Goal: Task Accomplishment & Management: Manage account settings

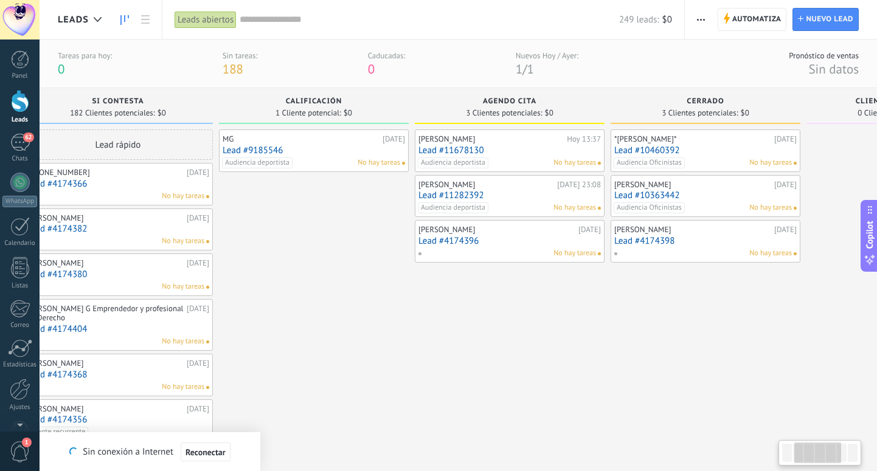
scroll to position [0, 240]
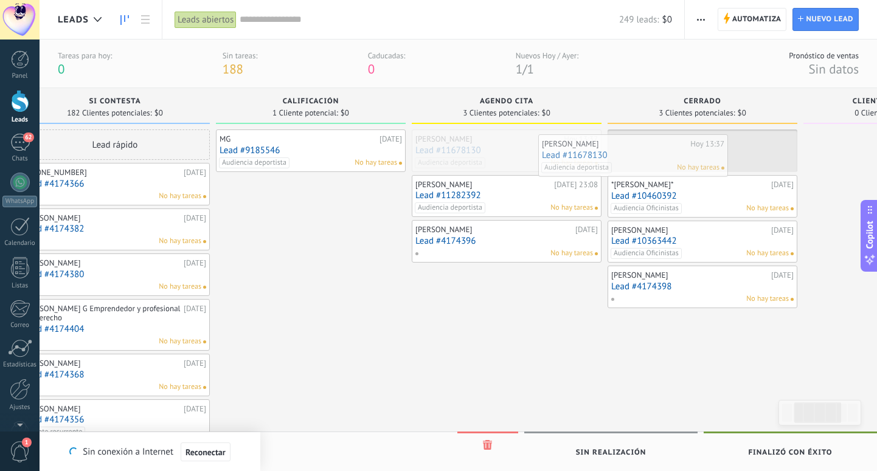
drag, startPoint x: 519, startPoint y: 154, endPoint x: 647, endPoint y: 159, distance: 127.8
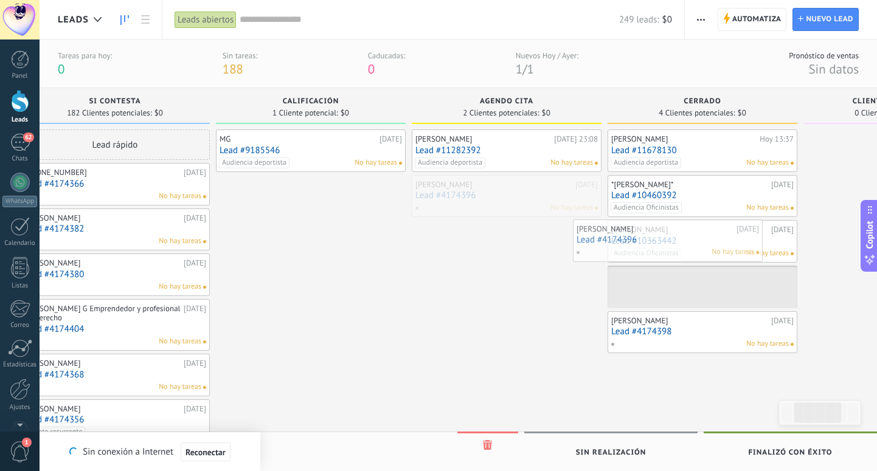
drag, startPoint x: 471, startPoint y: 193, endPoint x: 632, endPoint y: 238, distance: 167.2
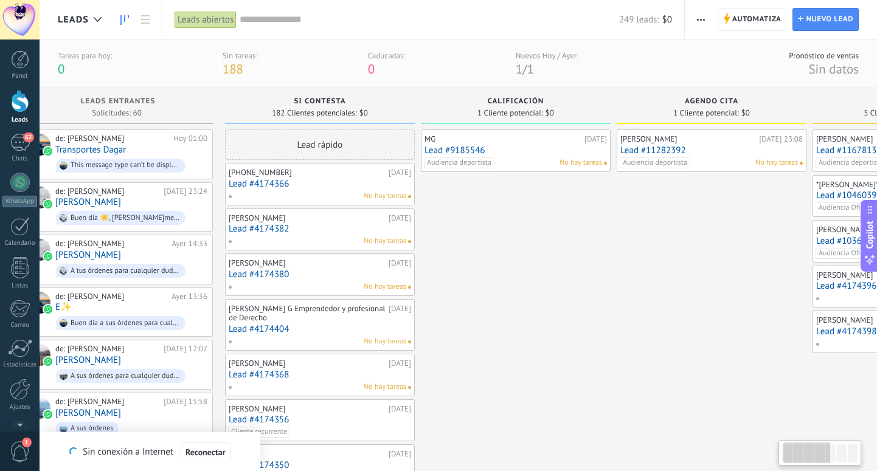
scroll to position [0, 0]
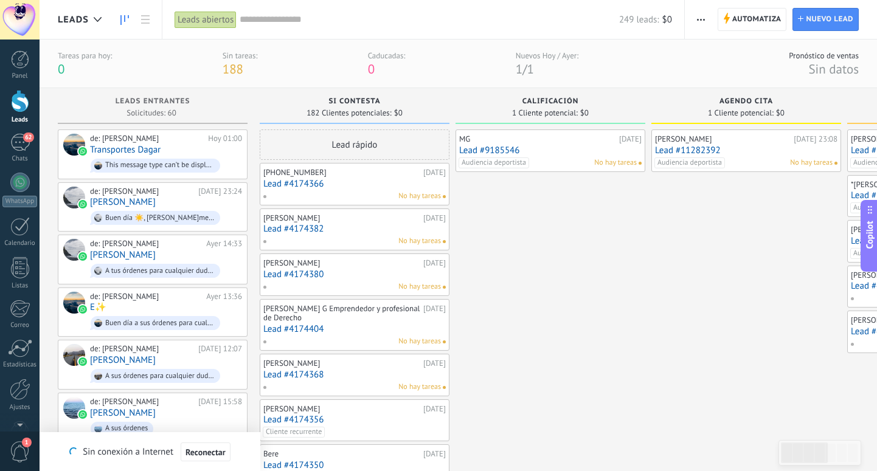
click at [330, 181] on link "Lead #4174366" at bounding box center [354, 184] width 182 height 10
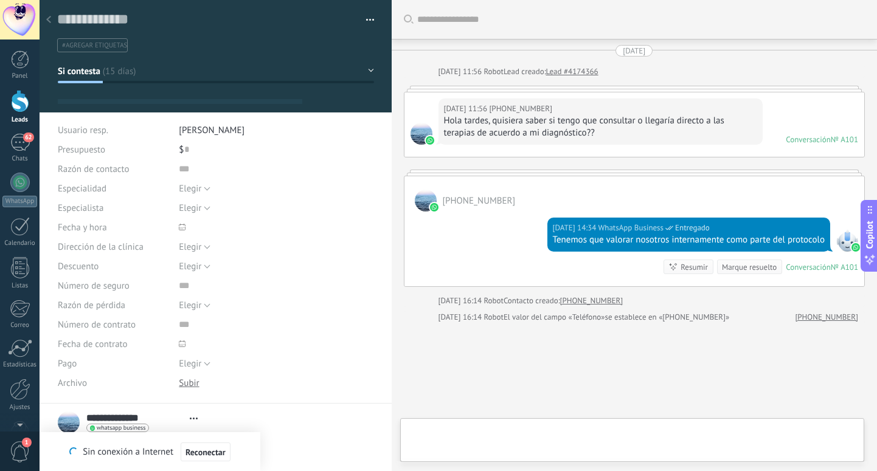
scroll to position [64, 0]
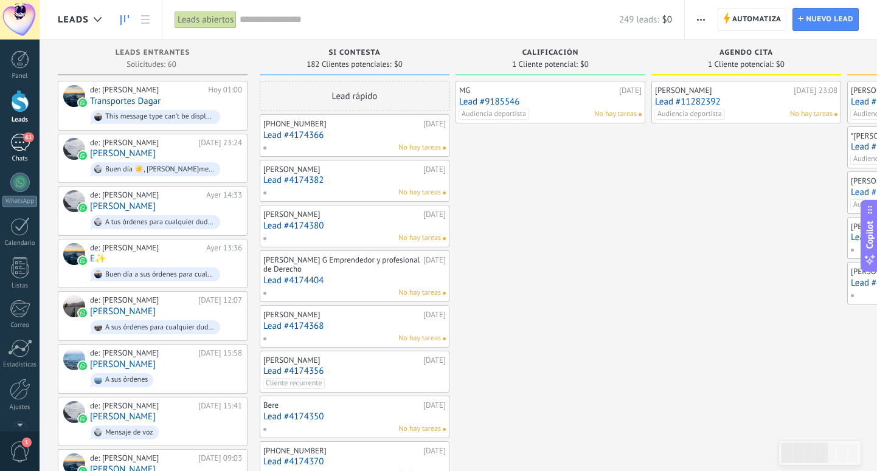
click at [17, 145] on div "61" at bounding box center [19, 143] width 19 height 18
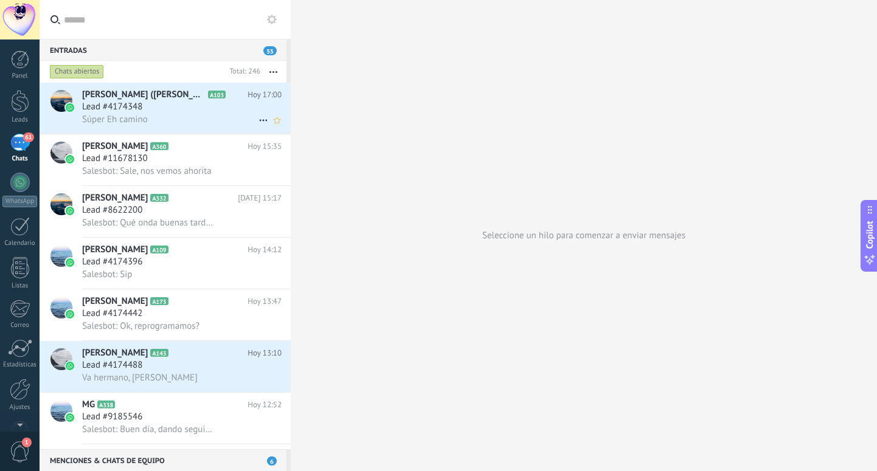
click at [127, 116] on span "Súper Eh camino" at bounding box center [115, 120] width 66 height 12
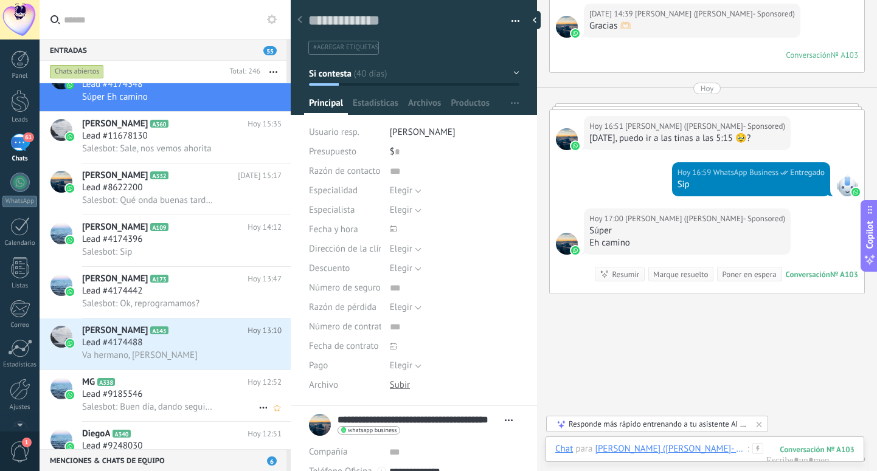
scroll to position [31, 0]
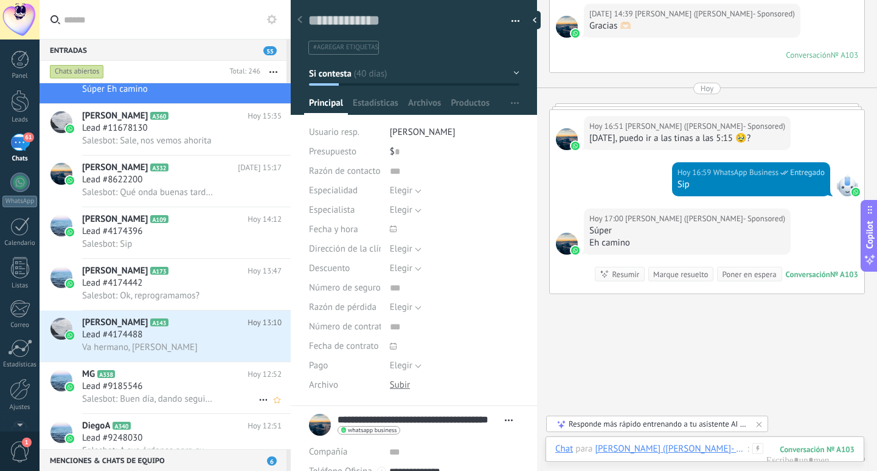
click at [187, 391] on div "Lead #9185546" at bounding box center [181, 387] width 199 height 12
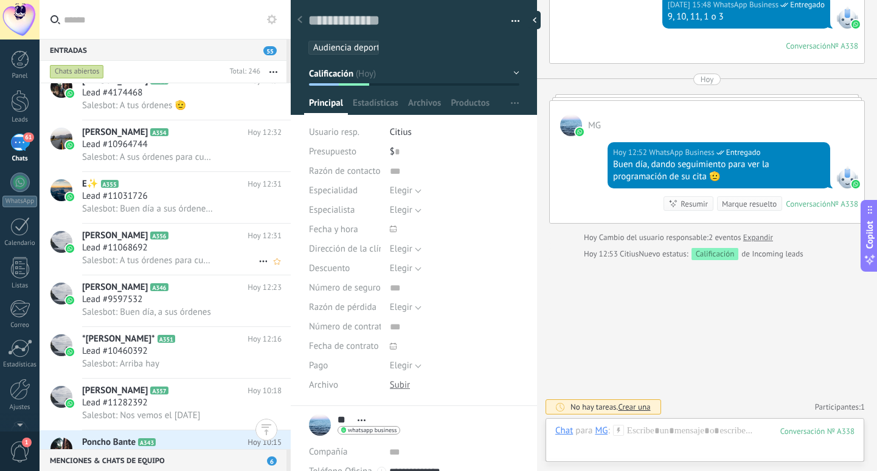
scroll to position [544, 0]
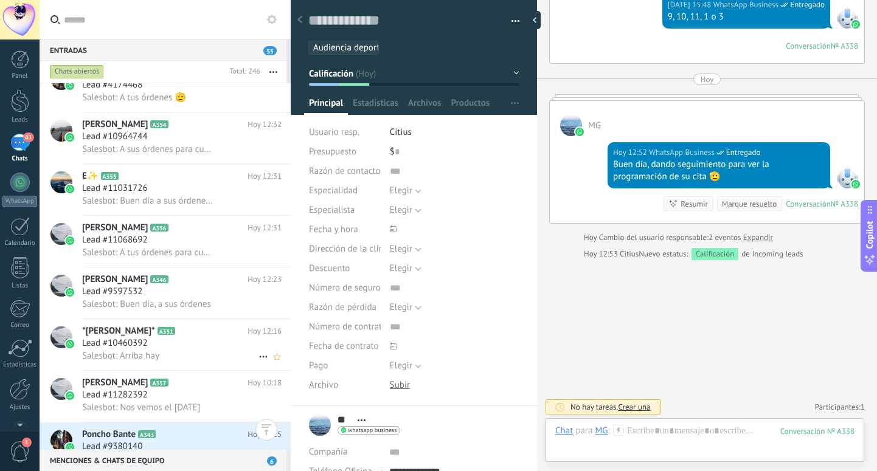
click at [184, 345] on div "Lead #10460392" at bounding box center [181, 344] width 199 height 12
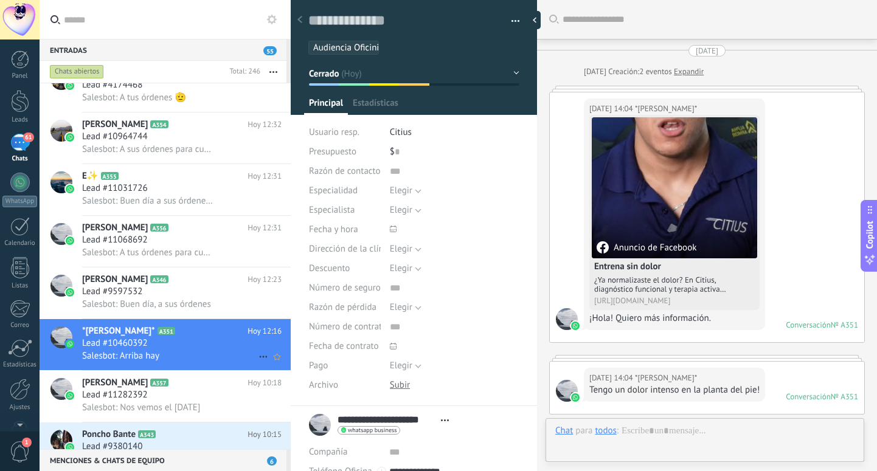
type textarea "**********"
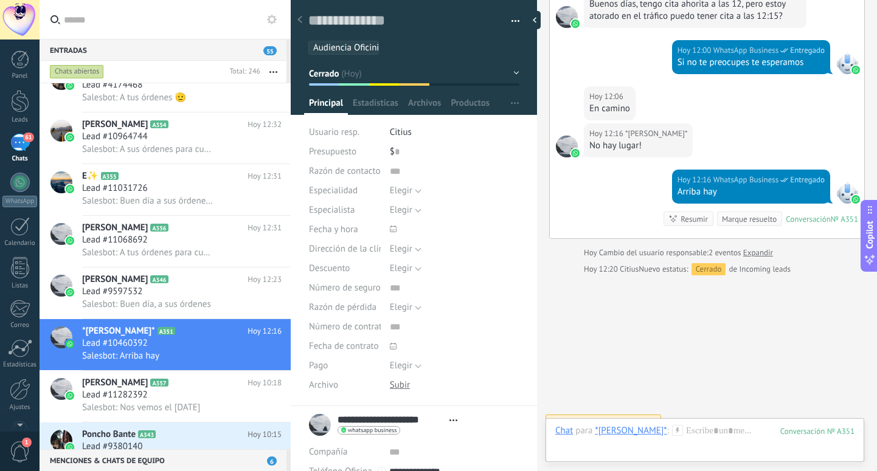
scroll to position [1227, 0]
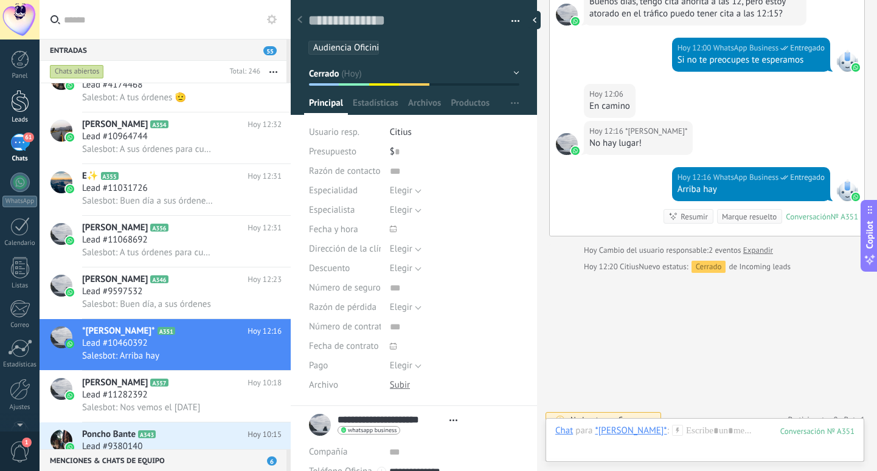
click at [21, 95] on div at bounding box center [20, 101] width 18 height 23
